Goal: Transaction & Acquisition: Purchase product/service

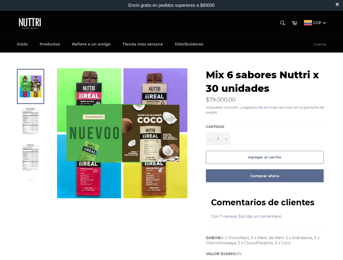
click at [30, 180] on icon "button" at bounding box center [30, 180] width 8 height 8
click at [218, 139] on input "1" at bounding box center [218, 139] width 24 height 13
click at [210, 139] on icon "Quitar uno a la cantidad de artículos" at bounding box center [209, 139] width 2 height 2
click at [226, 139] on icon "Aumentar uno a la cantidad de artículos" at bounding box center [226, 139] width 2 height 2
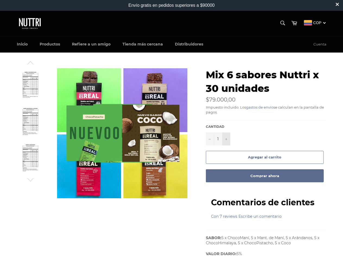
type input "2"
click at [264, 158] on span "Agregar al carrito" at bounding box center [264, 157] width 33 height 4
click at [264, 176] on button "Comprar ahora" at bounding box center [265, 176] width 118 height 13
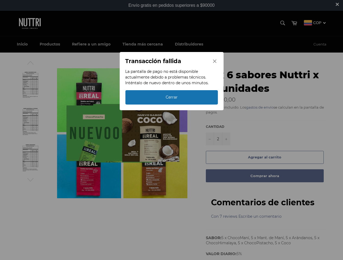
click at [224, 217] on div "Transacción fallida La pantalla de pago no está disponible actualmente debido a…" at bounding box center [171, 130] width 343 height 260
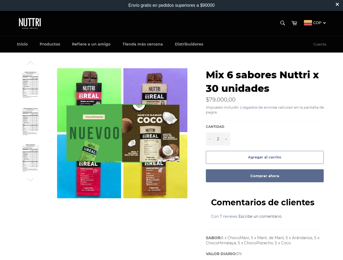
click at [259, 217] on link "Escribe un comentario" at bounding box center [259, 216] width 43 height 5
click at [171, 5] on div "Envío gratis en pedidos superiores a $90000" at bounding box center [171, 5] width 86 height 5
